Goal: Task Accomplishment & Management: Complete application form

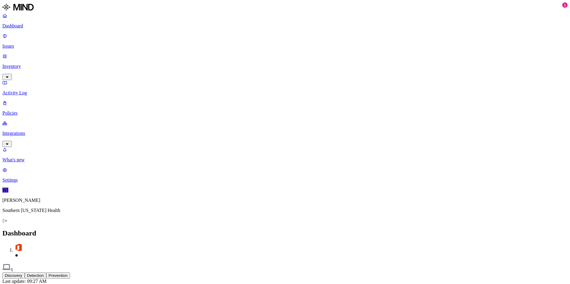
click at [24, 131] on p "Integrations" at bounding box center [284, 133] width 565 height 5
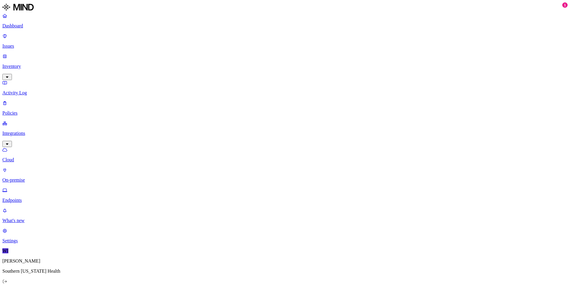
click at [34, 178] on p "On-premise" at bounding box center [284, 180] width 565 height 5
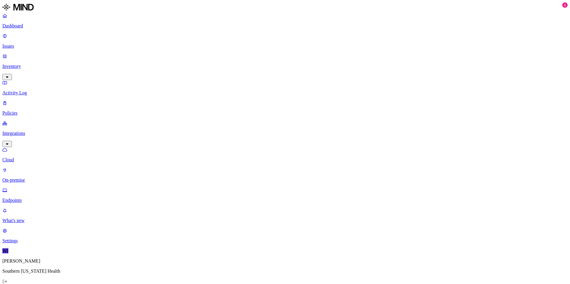
click at [39, 167] on link "On-premise" at bounding box center [284, 174] width 565 height 15
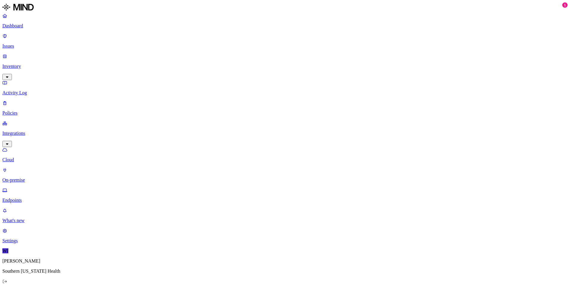
click at [30, 54] on link "Inventory" at bounding box center [284, 67] width 565 height 26
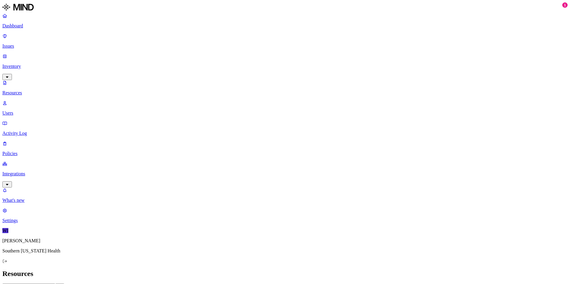
click at [31, 64] on p "Inventory" at bounding box center [284, 66] width 565 height 5
click at [41, 151] on p "Policies" at bounding box center [284, 153] width 565 height 5
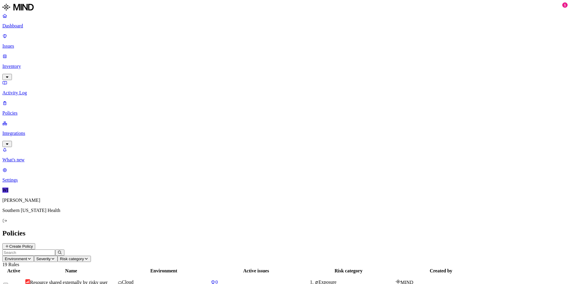
click at [40, 131] on p "Integrations" at bounding box center [284, 133] width 565 height 5
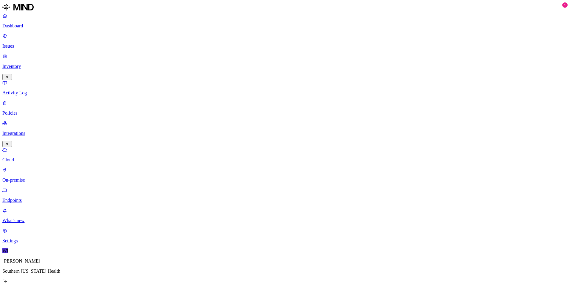
click at [38, 178] on p "On-premise" at bounding box center [284, 180] width 565 height 5
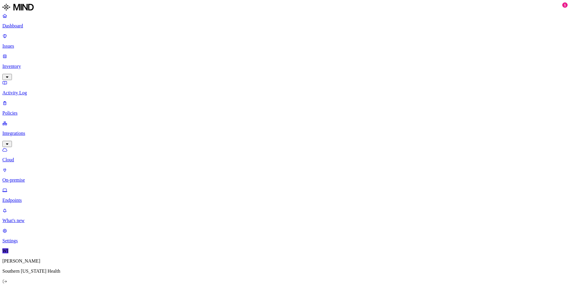
click at [22, 64] on p "Inventory" at bounding box center [284, 66] width 565 height 5
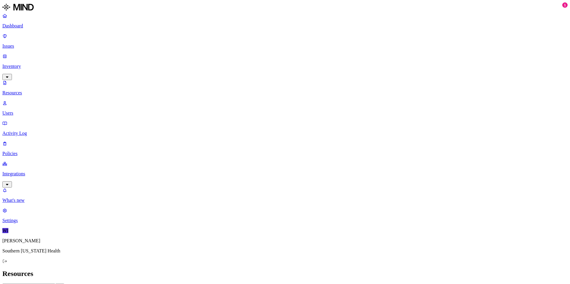
click at [23, 24] on p "Dashboard" at bounding box center [284, 25] width 565 height 5
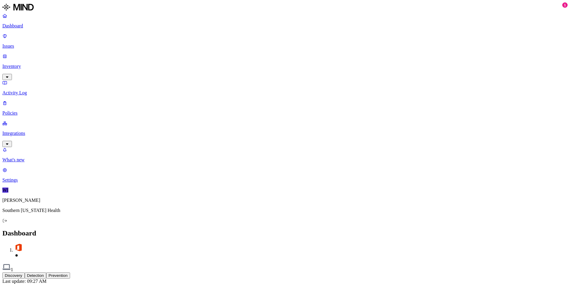
click at [19, 183] on p "Settings" at bounding box center [284, 180] width 565 height 5
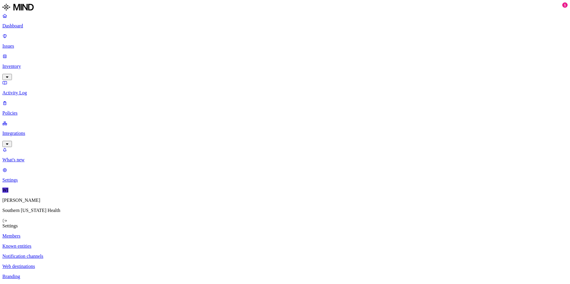
click at [21, 100] on link "Policies" at bounding box center [284, 107] width 565 height 15
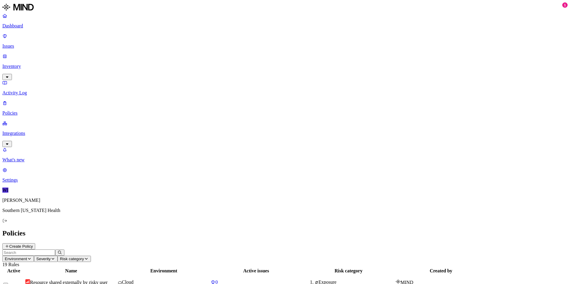
click at [23, 29] on p "Dashboard" at bounding box center [284, 25] width 565 height 5
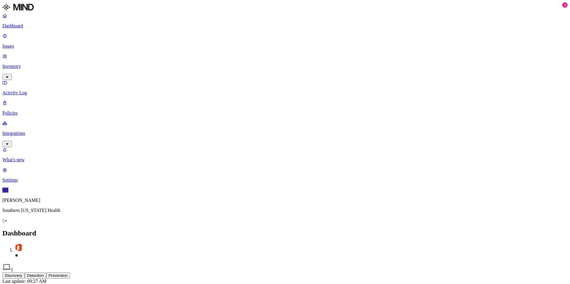
click at [23, 44] on p "Issues" at bounding box center [284, 46] width 565 height 5
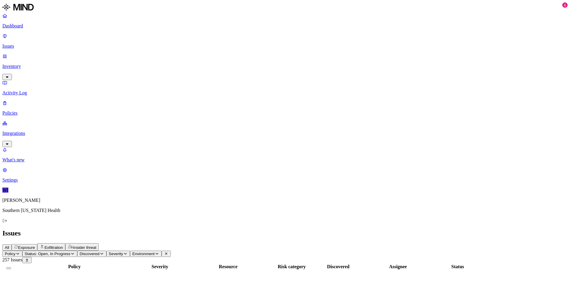
click at [24, 64] on p "Inventory" at bounding box center [284, 66] width 565 height 5
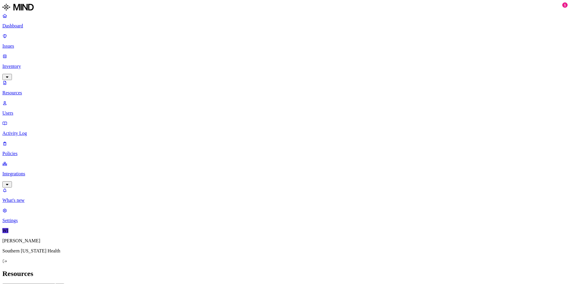
drag, startPoint x: 25, startPoint y: 65, endPoint x: 26, endPoint y: 69, distance: 4.5
click at [25, 111] on p "Users" at bounding box center [284, 113] width 565 height 5
click at [29, 131] on p "Activity Log" at bounding box center [284, 133] width 565 height 5
click at [28, 88] on nav "Dashboard Issues Inventory Resources Users Activity Log Policies Integrations W…" at bounding box center [284, 118] width 565 height 210
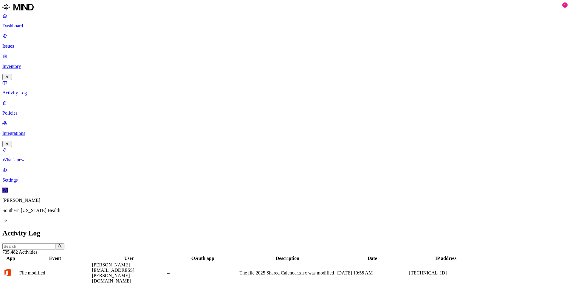
click at [44, 131] on p "Integrations" at bounding box center [284, 133] width 565 height 5
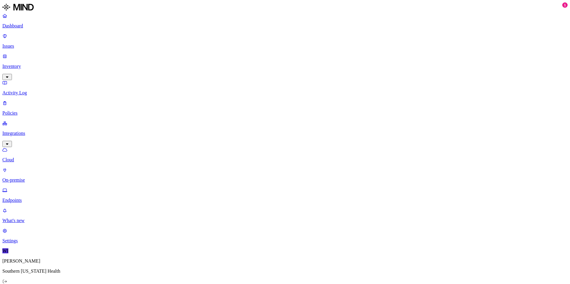
drag, startPoint x: 135, startPoint y: 48, endPoint x: 107, endPoint y: 43, distance: 28.2
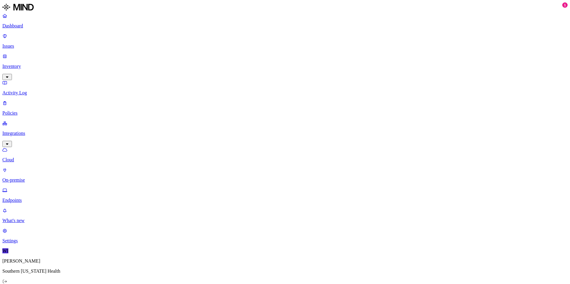
drag, startPoint x: 159, startPoint y: 45, endPoint x: 130, endPoint y: 40, distance: 29.3
click at [36, 178] on p "On-premise" at bounding box center [284, 180] width 565 height 5
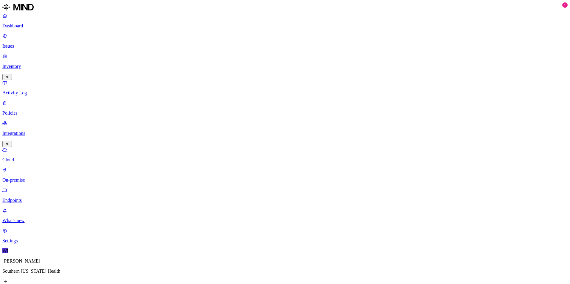
click at [32, 131] on p "Integrations" at bounding box center [284, 133] width 565 height 5
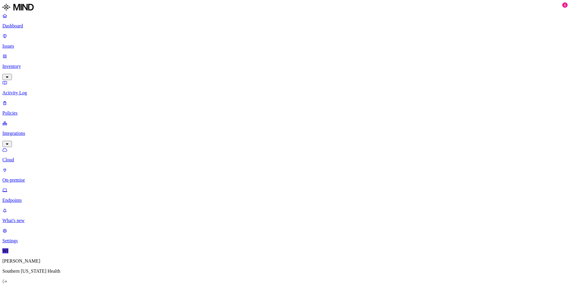
click at [35, 147] on link "Cloud" at bounding box center [284, 154] width 565 height 15
click at [37, 157] on p "Cloud" at bounding box center [284, 159] width 565 height 5
click at [38, 178] on p "On-premise" at bounding box center [284, 180] width 565 height 5
click at [34, 198] on p "Endpoints" at bounding box center [284, 200] width 565 height 5
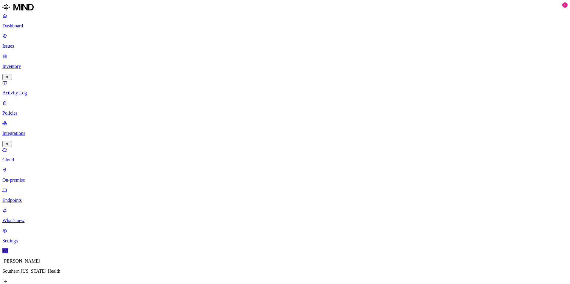
click at [31, 178] on p "On-premise" at bounding box center [284, 180] width 565 height 5
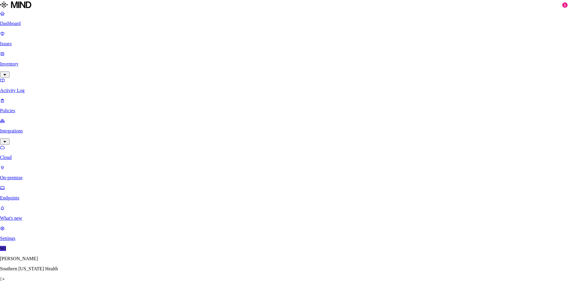
paste input "BillingExtract2"
type input "BillingExtract2"
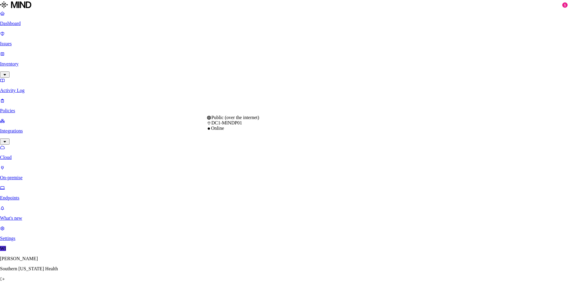
select select "tpt_01K2DFDX9DRHJZ6SMWMPN9N3RR"
type input "[DOMAIN_NAME]"
paste input "BillingExtract2"
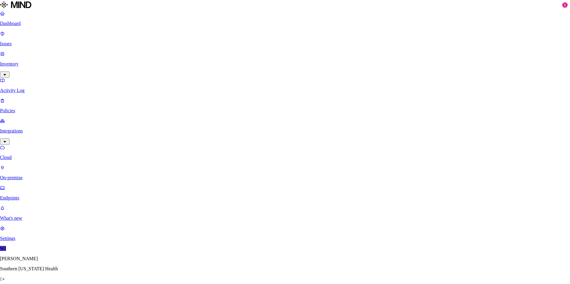
type input "BillingExtract2"
type input "svc-dlp"
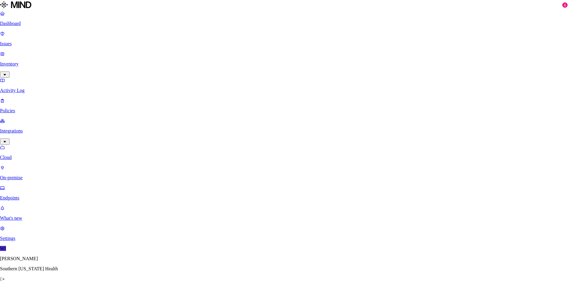
paste input "CBO Management"
type input "CBO Management"
select select "tpt_01K2DFDX9DRHJZ6SMWMPN9N3RR"
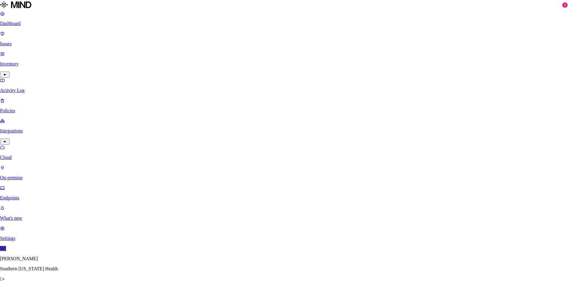
type input "[DOMAIN_NAME]"
paste input "CBO Management"
type input "CBO Management"
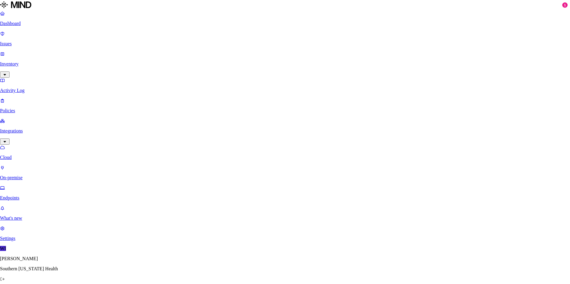
type input "svc-dlp"
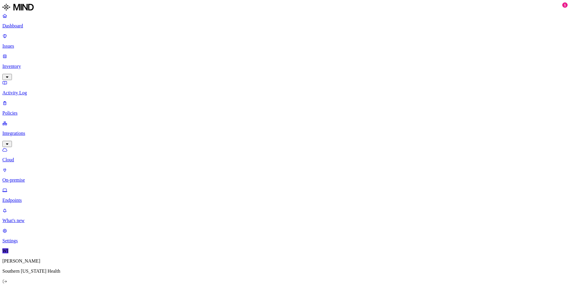
click at [35, 178] on p "On-premise" at bounding box center [284, 180] width 565 height 5
click at [23, 157] on p "Cloud" at bounding box center [284, 159] width 565 height 5
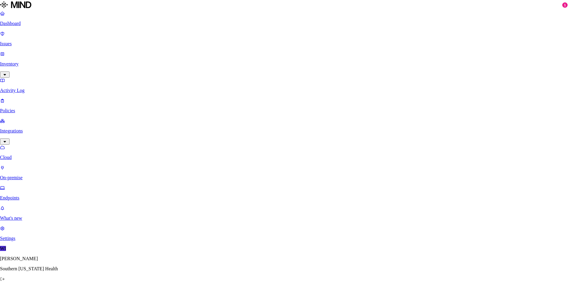
drag, startPoint x: 225, startPoint y: 85, endPoint x: 334, endPoint y: 62, distance: 111.5
paste input "sda9JjeVtCRHN8CP8Q#!zA&Qv#t7gZa5"
drag, startPoint x: 285, startPoint y: 199, endPoint x: 0, endPoint y: 186, distance: 284.9
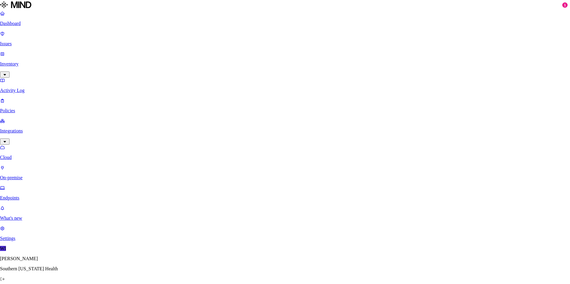
type input "svc-dlp"
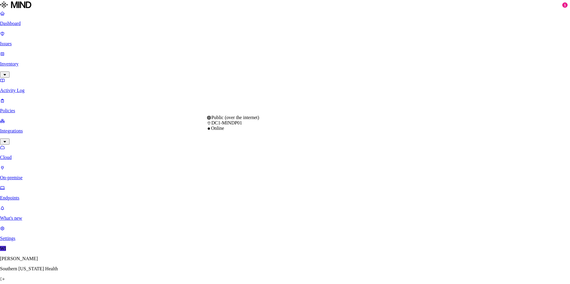
select select "tpt_01K2DFDX9DRHJZ6SMWMPN9N3RR"
paste input "CBO Management"
type input "CBO Management"
paste input "CBO Management"
type input "CBO Management"
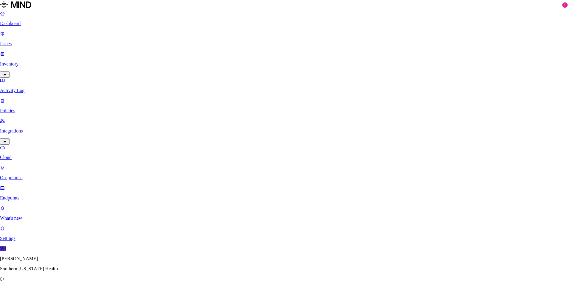
type input "fs-gen.sih.net"
type input "svc-dlp"
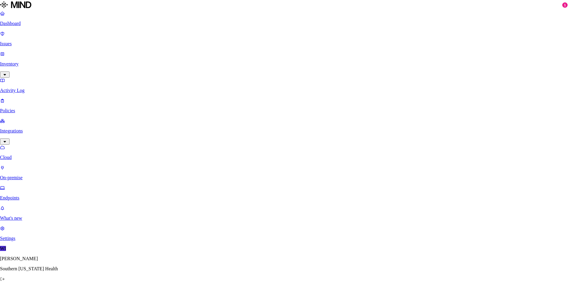
type input "svc-dlp"
paste input "CBO Management"
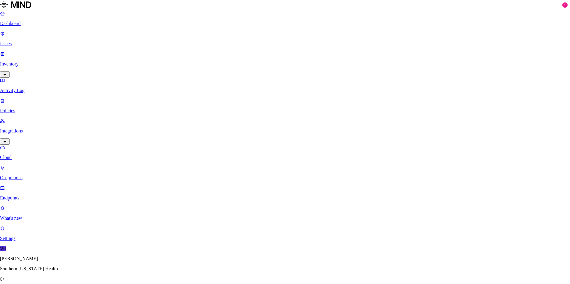
type input "CBO Management"
type input "fs-gen.sih.net"
select select "tpt_01K2DFDX9DRHJZ6SMWMPN9N3RR"
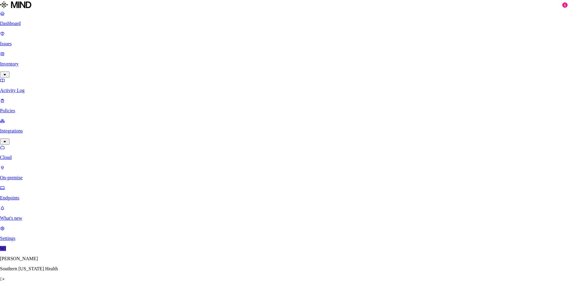
paste input "CBO Management"
type input "CBO Management"
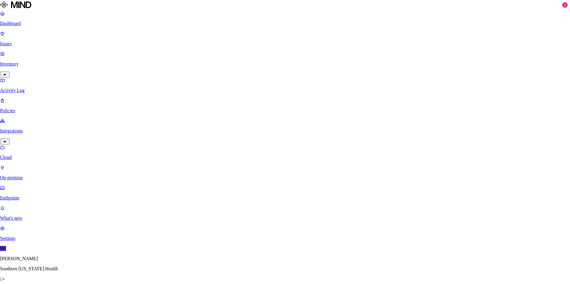
scroll to position [30, 0]
paste input "CMA-Registration"
type input "CMA-Registration"
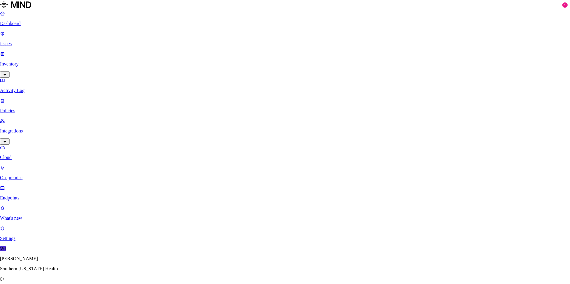
paste input "CMA-Registration"
type input "CMA-Registration"
type input "[DOMAIN_NAME]"
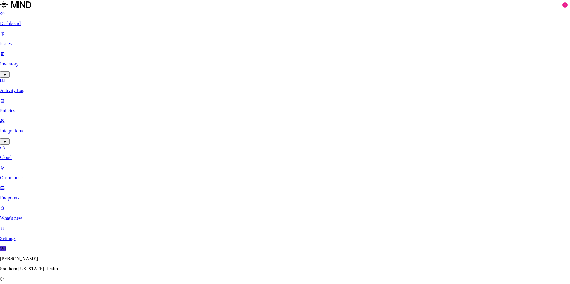
type input "svc-dlp"
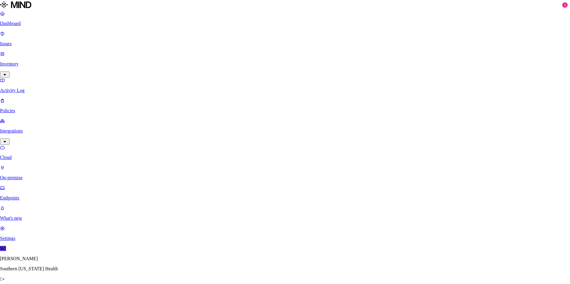
paste input "CMA-Registration"
type input "CMA-Registration"
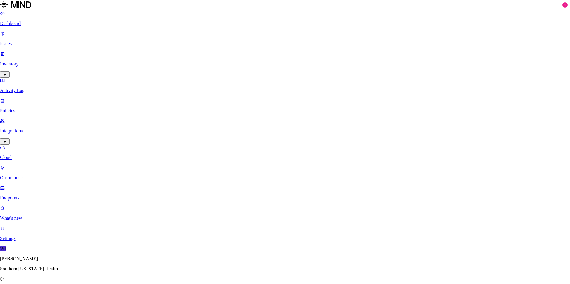
type input "[DOMAIN_NAME]"
select select "tpt_01K2DFDX9DRHJZ6SMWMPN9N3RR"
paste input "CMA-Registration"
type input "CMA-Registration"
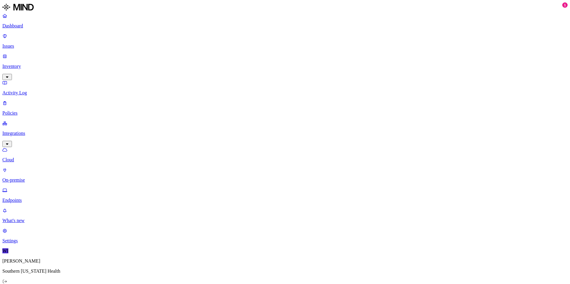
click at [32, 167] on link "On-premise" at bounding box center [284, 174] width 565 height 15
click at [23, 157] on p "Cloud" at bounding box center [284, 159] width 565 height 5
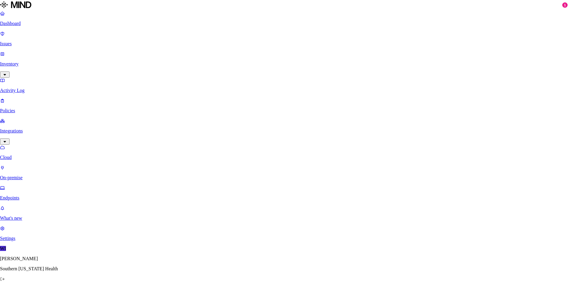
type input "OB"
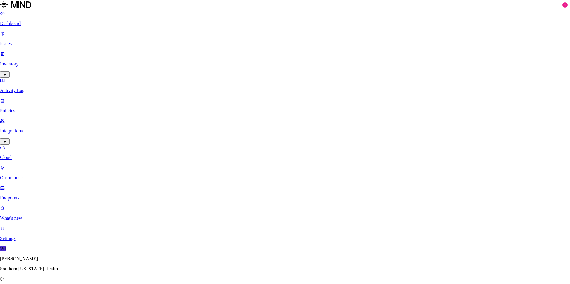
type input "fs-gen.sih.net"
select select "tpt_01K2DFDX9DRHJZ6SMWMPN9N3RR"
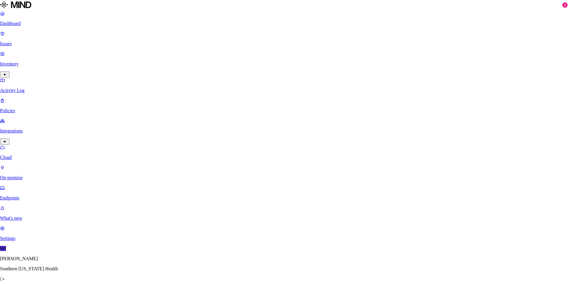
type input "svc-dlp"
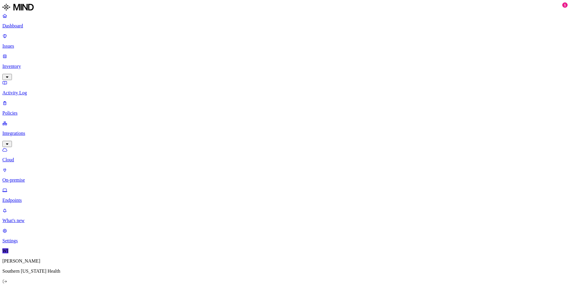
click at [40, 178] on p "On-premise" at bounding box center [284, 180] width 565 height 5
click at [25, 157] on p "Cloud" at bounding box center [284, 159] width 565 height 5
drag, startPoint x: 266, startPoint y: 170, endPoint x: 204, endPoint y: 189, distance: 65.0
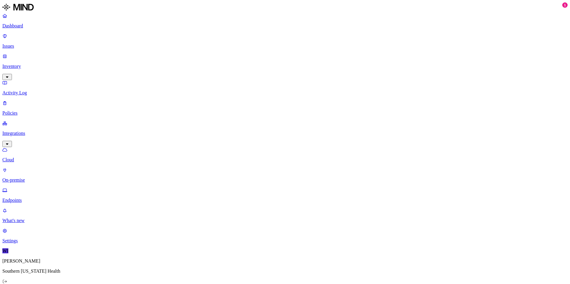
drag, startPoint x: 112, startPoint y: 41, endPoint x: 144, endPoint y: 42, distance: 31.6
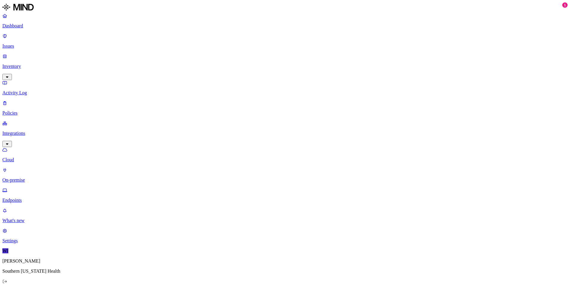
drag, startPoint x: 144, startPoint y: 42, endPoint x: 161, endPoint y: 42, distance: 17.0
